Goal: Task Accomplishment & Management: Manage account settings

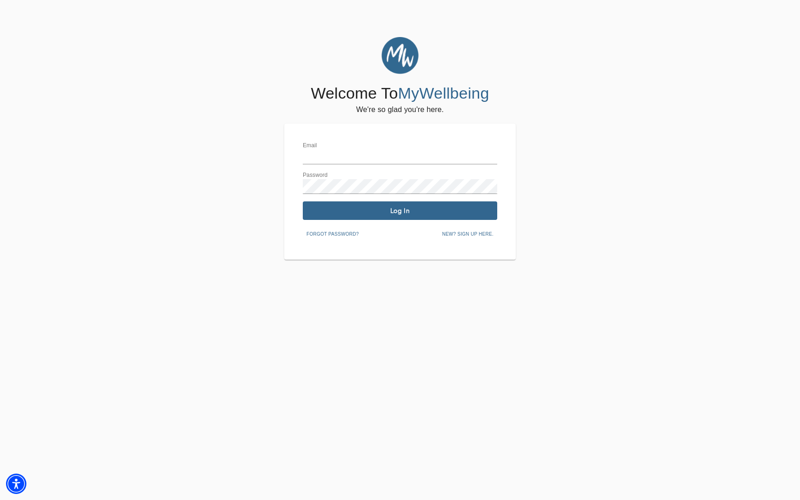
type input "[EMAIL_ADDRESS][DOMAIN_NAME]"
click at [384, 205] on button "Log In" at bounding box center [400, 210] width 194 height 19
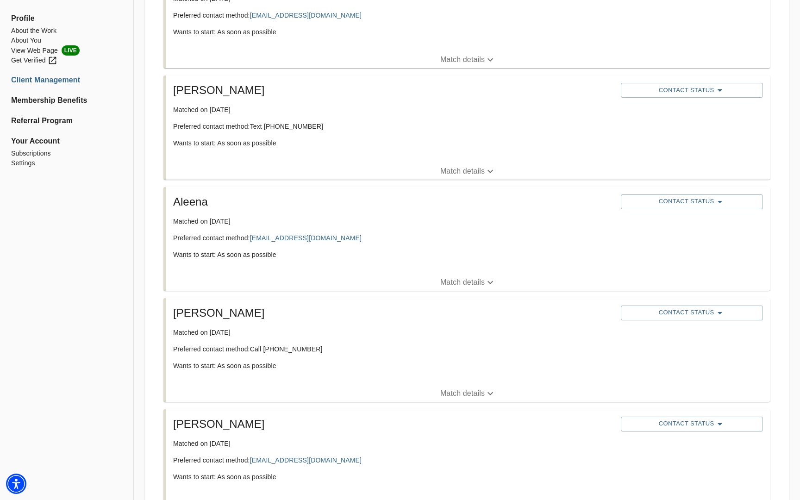
scroll to position [894, 0]
drag, startPoint x: 266, startPoint y: 128, endPoint x: 312, endPoint y: 125, distance: 46.4
click at [312, 125] on p "Preferred contact method: Text [PHONE_NUMBER]" at bounding box center [393, 126] width 440 height 9
copy p "[PHONE_NUMBER]"
